Goal: Task Accomplishment & Management: Use online tool/utility

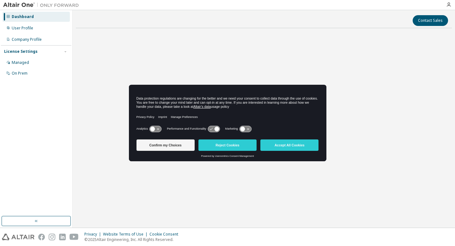
click at [158, 130] on icon at bounding box center [155, 129] width 12 height 6
click at [182, 143] on button "Confirm my Choices" at bounding box center [165, 144] width 58 height 11
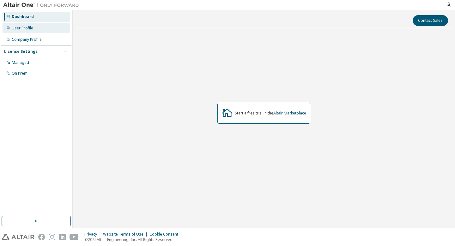
click at [38, 27] on div "User Profile" at bounding box center [36, 28] width 67 height 10
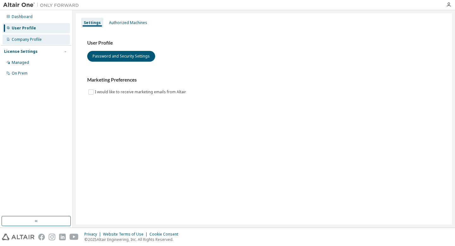
click at [38, 35] on div "Company Profile" at bounding box center [36, 39] width 67 height 10
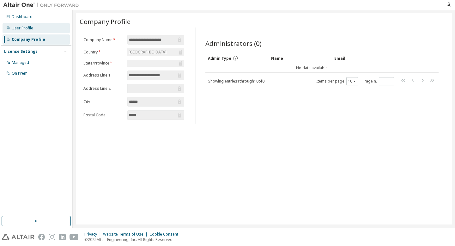
click at [26, 32] on div "User Profile" at bounding box center [36, 28] width 67 height 10
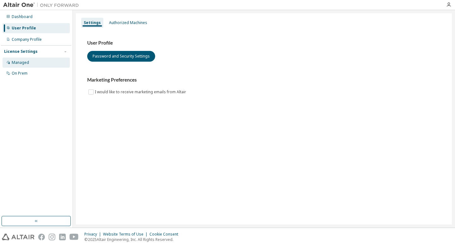
click at [23, 64] on div "Managed" at bounding box center [20, 62] width 17 height 5
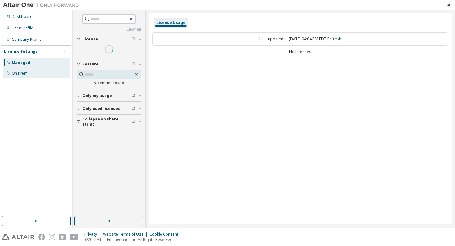
click at [30, 78] on div "On Prem" at bounding box center [36, 73] width 67 height 10
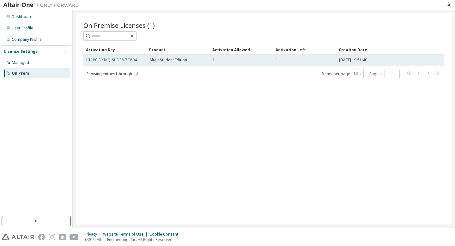
click at [125, 60] on link "LT180-DXIAQ-SHD38-ZT604" at bounding box center [111, 59] width 51 height 5
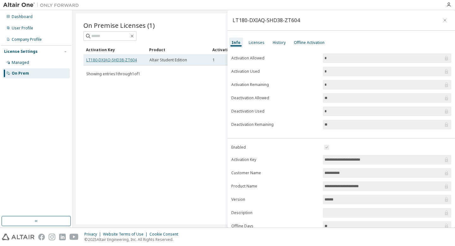
click at [127, 60] on link "LT180-DXIAQ-SHD38-ZT604" at bounding box center [111, 59] width 51 height 5
drag, startPoint x: 140, startPoint y: 61, endPoint x: 87, endPoint y: 60, distance: 53.1
click at [87, 60] on div "LT180-DXIAQ-SHD38-ZT604" at bounding box center [115, 60] width 58 height 5
copy link "LT180-DXIAQ-SHD38-ZT604"
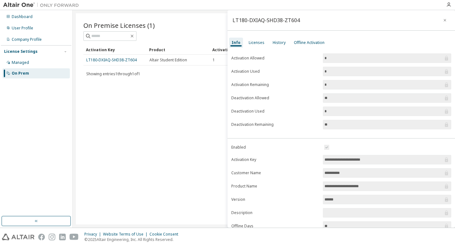
click at [152, 121] on div "On Premise Licenses (1) Clear Load Save Save As Field Operator Value Select fil…" at bounding box center [264, 118] width 376 height 211
click at [438, 16] on div "LT180-DXIAQ-SHD38-ZT604" at bounding box center [340, 20] width 227 height 21
click at [440, 16] on button "button" at bounding box center [445, 20] width 10 height 10
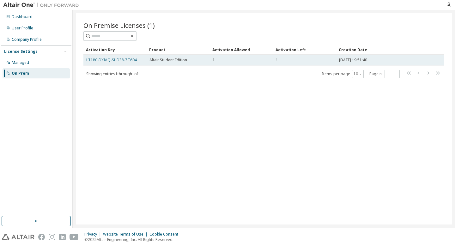
click at [116, 58] on link "LT180-DXIAQ-SHD38-ZT604" at bounding box center [111, 59] width 51 height 5
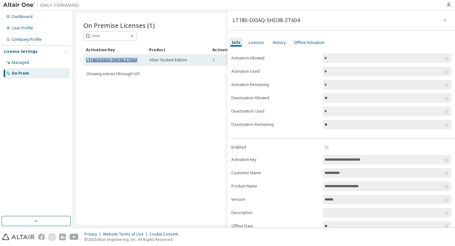
click at [116, 58] on link "LT180-DXIAQ-SHD38-ZT604" at bounding box center [111, 59] width 51 height 5
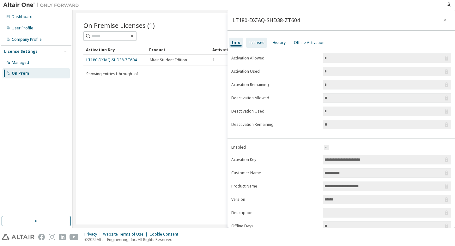
click at [258, 44] on div "Licenses" at bounding box center [257, 42] width 16 height 5
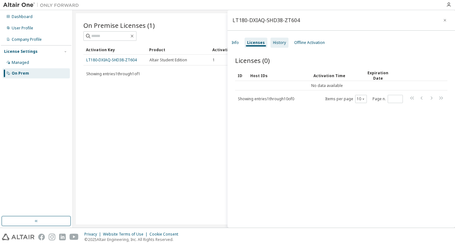
click at [276, 45] on div "History" at bounding box center [279, 42] width 13 height 5
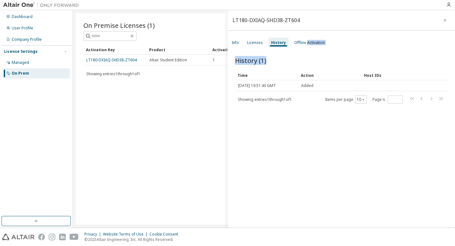
drag, startPoint x: 306, startPoint y: 43, endPoint x: 297, endPoint y: 66, distance: 24.7
click at [297, 66] on div "LT180-DXIAQ-SHD38-ZT604 Info Licenses History Offline Activation History (1) Cl…" at bounding box center [340, 118] width 227 height 217
click at [303, 66] on div "History (1) Clear Load Save Save As Field Operator Value Select filter Select o…" at bounding box center [341, 80] width 212 height 48
click at [238, 41] on div "Info" at bounding box center [235, 42] width 7 height 5
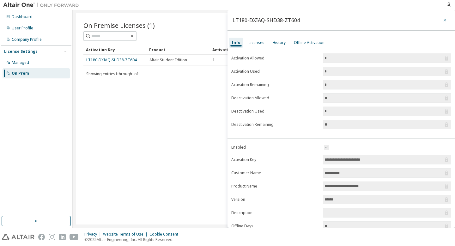
click at [444, 20] on button "button" at bounding box center [445, 20] width 10 height 10
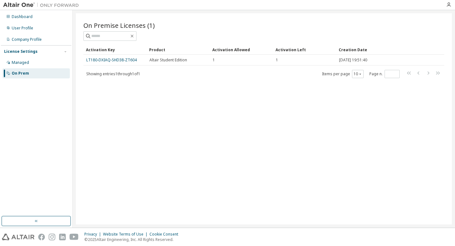
click at [282, 103] on div "On Premise Licenses (1) Clear Load Save Save As Field Operator Value Select fil…" at bounding box center [264, 118] width 376 height 211
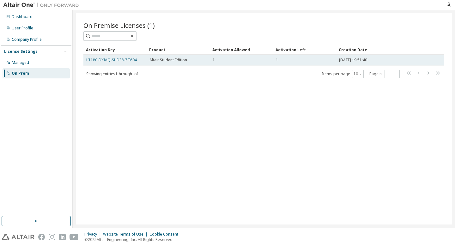
click at [130, 61] on link "LT180-DXIAQ-SHD38-ZT604" at bounding box center [111, 59] width 51 height 5
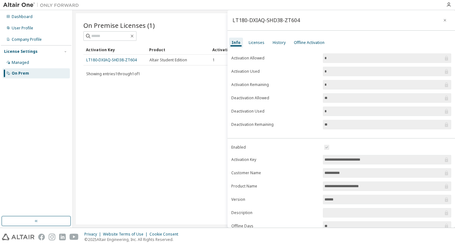
click at [152, 103] on div "On Premise Licenses (1) Clear Load Save Save As Field Operator Value Select fil…" at bounding box center [264, 118] width 376 height 211
click at [443, 23] on button "button" at bounding box center [445, 20] width 10 height 10
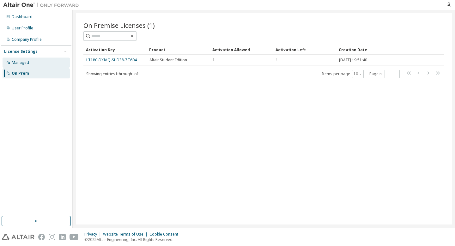
click at [39, 64] on div "Managed" at bounding box center [36, 63] width 67 height 10
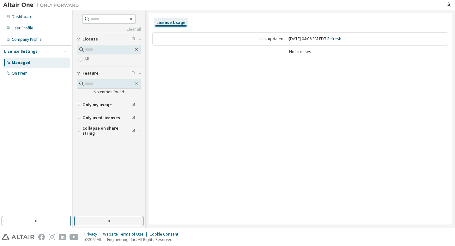
click at [136, 117] on div "Only used licenses" at bounding box center [110, 117] width 57 height 5
click at [135, 119] on span "button" at bounding box center [133, 117] width 4 height 5
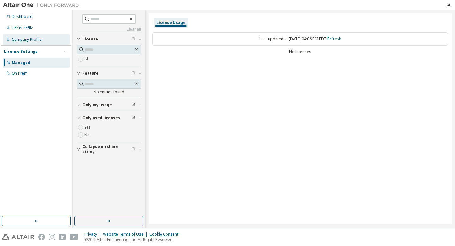
click at [32, 39] on div "Company Profile" at bounding box center [27, 39] width 30 height 5
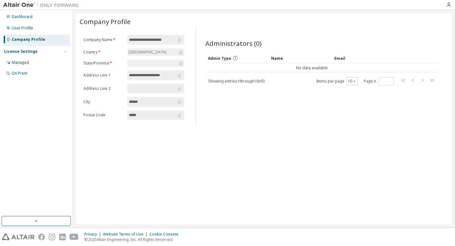
click at [13, 4] on img at bounding box center [42, 5] width 79 height 6
click at [447, 2] on icon "button" at bounding box center [448, 4] width 5 height 5
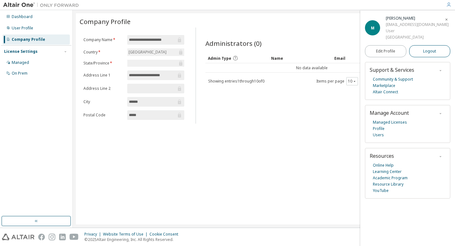
click at [424, 46] on button "Logout" at bounding box center [429, 51] width 41 height 12
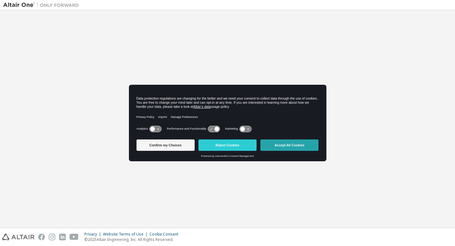
click at [283, 143] on button "Accept All Cookies" at bounding box center [289, 144] width 58 height 11
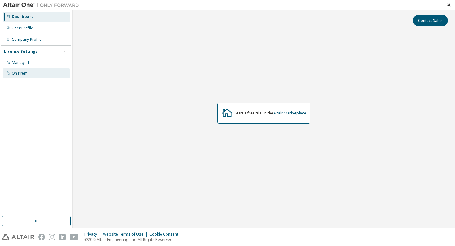
click at [30, 71] on div "On Prem" at bounding box center [36, 73] width 67 height 10
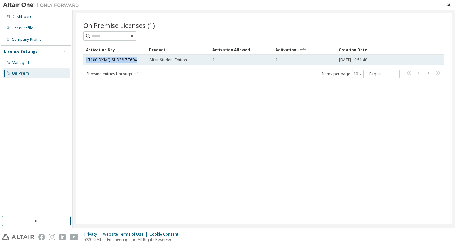
drag, startPoint x: 137, startPoint y: 59, endPoint x: 86, endPoint y: 61, distance: 51.5
click at [86, 61] on div "LT180-DXIAQ-SHD38-ZT604" at bounding box center [115, 60] width 58 height 5
copy link "LT180-DXIAQ-SHD38-ZT604"
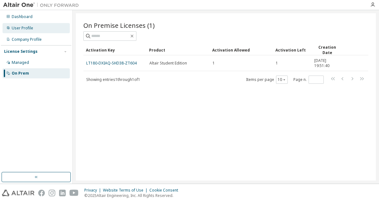
click at [38, 29] on div "User Profile" at bounding box center [36, 28] width 67 height 10
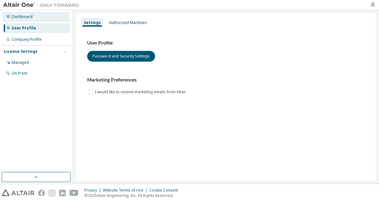
click at [36, 21] on div "Dashboard" at bounding box center [36, 17] width 67 height 10
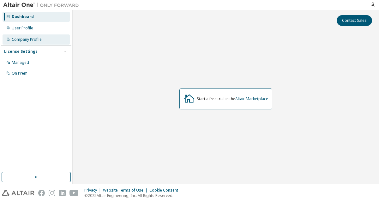
click at [38, 36] on div "Company Profile" at bounding box center [36, 39] width 67 height 10
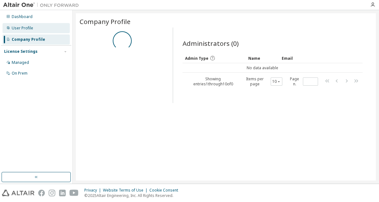
click at [36, 30] on div "User Profile" at bounding box center [36, 28] width 67 height 10
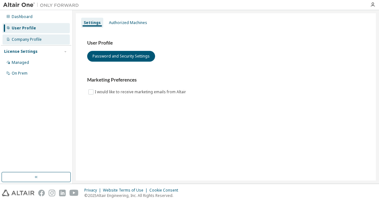
click at [37, 38] on div "Company Profile" at bounding box center [27, 39] width 30 height 5
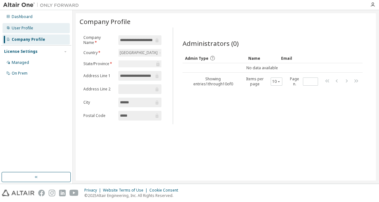
click at [36, 32] on div "User Profile" at bounding box center [36, 28] width 67 height 10
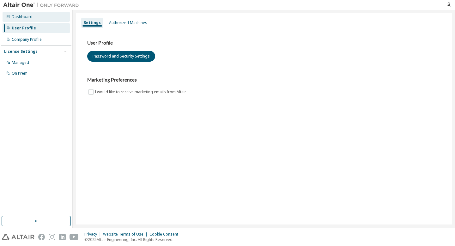
click at [26, 15] on div "Dashboard" at bounding box center [22, 16] width 21 height 5
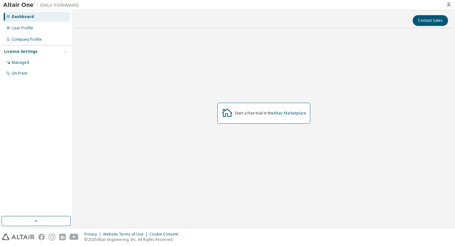
click at [274, 120] on div "Start a free trial in the Altair Marketplace" at bounding box center [263, 113] width 93 height 21
click at [260, 108] on div "Start a free trial in the Altair Marketplace" at bounding box center [263, 113] width 93 height 21
click at [278, 114] on link "Altair Marketplace" at bounding box center [289, 112] width 33 height 5
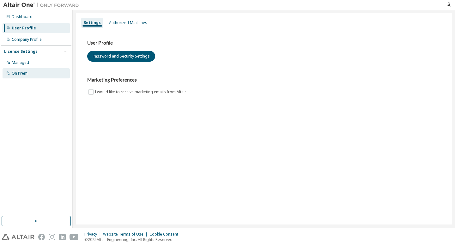
click at [32, 70] on div "On Prem" at bounding box center [36, 73] width 67 height 10
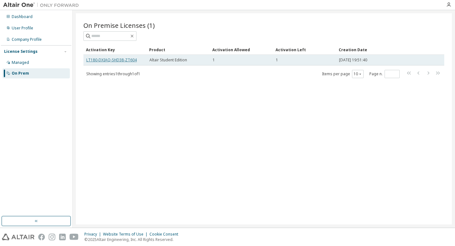
click at [121, 62] on link "LT180-DXIAQ-SHD38-ZT604" at bounding box center [111, 59] width 51 height 5
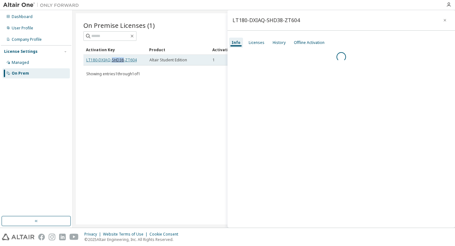
click at [121, 62] on link "LT180-DXIAQ-SHD38-ZT604" at bounding box center [111, 59] width 51 height 5
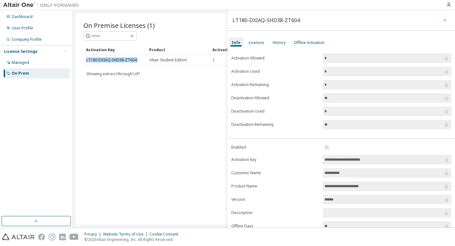
click at [440, 17] on button "button" at bounding box center [445, 20] width 10 height 10
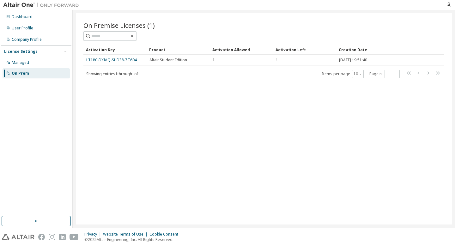
click at [140, 83] on div "On Premise Licenses (1) Clear Load Save Save As Field Operator Value Select fil…" at bounding box center [264, 118] width 376 height 211
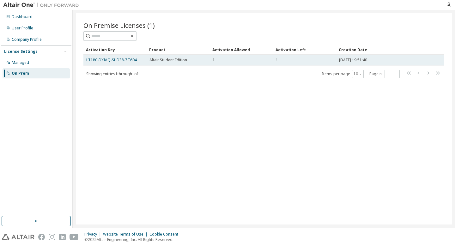
click at [126, 63] on td "LT180-DXIAQ-SHD38-ZT604" at bounding box center [114, 60] width 63 height 11
drag, startPoint x: 138, startPoint y: 60, endPoint x: 86, endPoint y: 61, distance: 52.1
click at [86, 61] on div "LT180-DXIAQ-SHD38-ZT604" at bounding box center [115, 60] width 58 height 5
copy link "LT180-DXIAQ-SHD38-ZT604"
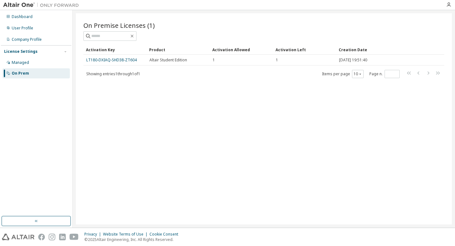
click at [190, 131] on div "On Premise Licenses (1) Clear Load Save Save As Field Operator Value Select fil…" at bounding box center [264, 118] width 376 height 211
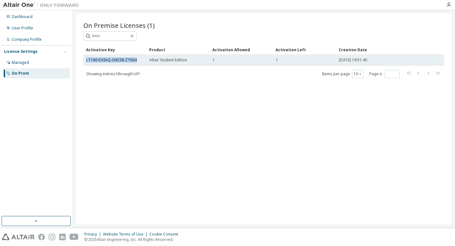
drag, startPoint x: 136, startPoint y: 59, endPoint x: 86, endPoint y: 60, distance: 50.9
click at [86, 60] on td "LT180-DXIAQ-SHD38-ZT604" at bounding box center [114, 60] width 63 height 11
copy link "LT180-DXIAQ-SHD38-ZT604"
click at [132, 58] on link "LT180-DXIAQ-SHD38-ZT604" at bounding box center [111, 59] width 51 height 5
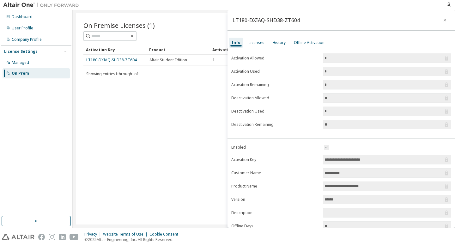
click at [139, 78] on div "On Premise Licenses (1) Clear Load Save Save As Field Operator Value Select fil…" at bounding box center [264, 118] width 376 height 211
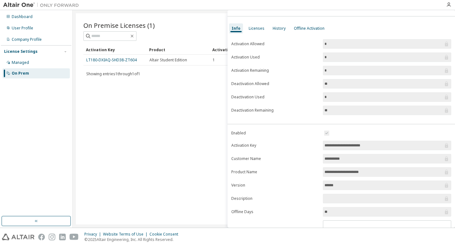
scroll to position [20, 0]
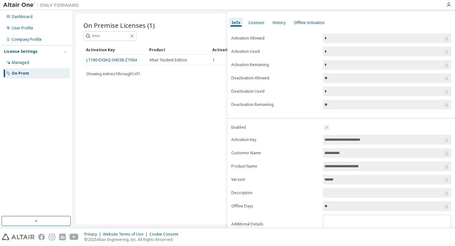
click at [336, 156] on span "*********" at bounding box center [387, 152] width 128 height 9
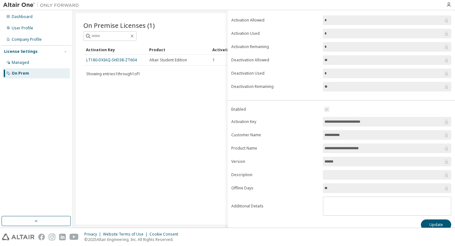
scroll to position [0, 0]
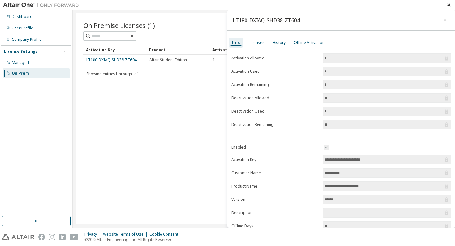
click at [305, 49] on div "**********" at bounding box center [340, 160] width 227 height 225
click at [305, 47] on div "Offline Activation" at bounding box center [309, 43] width 36 height 10
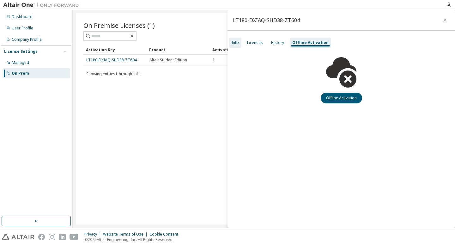
click at [238, 43] on div "Info" at bounding box center [235, 42] width 7 height 5
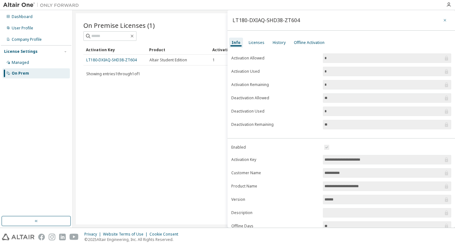
click at [444, 20] on icon "button" at bounding box center [445, 20] width 3 height 3
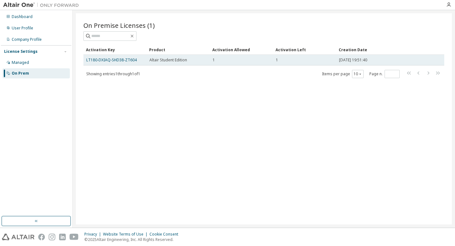
click at [128, 57] on td "LT180-DXIAQ-SHD38-ZT604" at bounding box center [114, 60] width 63 height 11
click at [128, 57] on link "LT180-DXIAQ-SHD38-ZT604" at bounding box center [111, 59] width 51 height 5
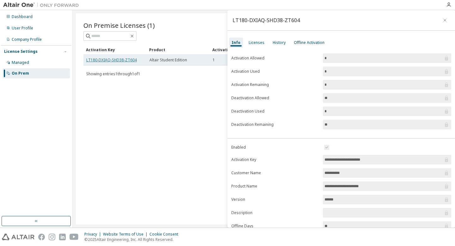
click at [128, 58] on link "LT180-DXIAQ-SHD38-ZT604" at bounding box center [111, 59] width 51 height 5
click at [443, 22] on icon "button" at bounding box center [445, 20] width 4 height 5
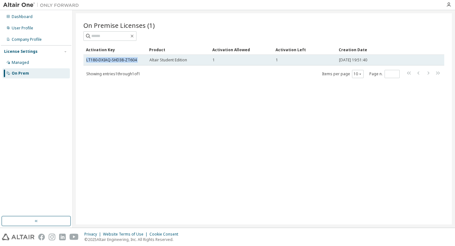
copy td "LT180-DXIAQ-SHD38-ZT604"
